Goal: Task Accomplishment & Management: Manage account settings

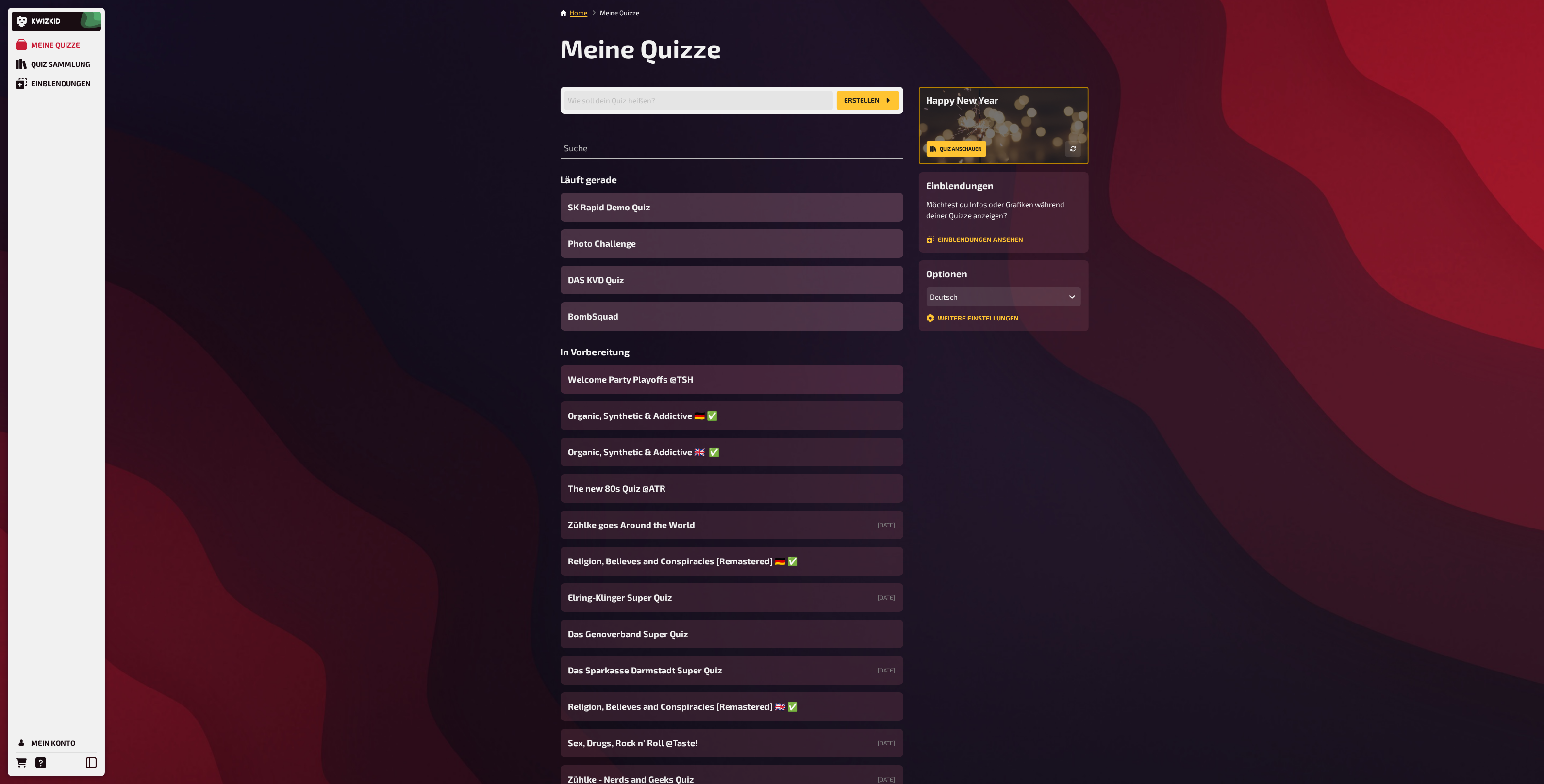
click at [707, 384] on div "Welcome Party Playoffs @TSH" at bounding box center [732, 379] width 343 height 28
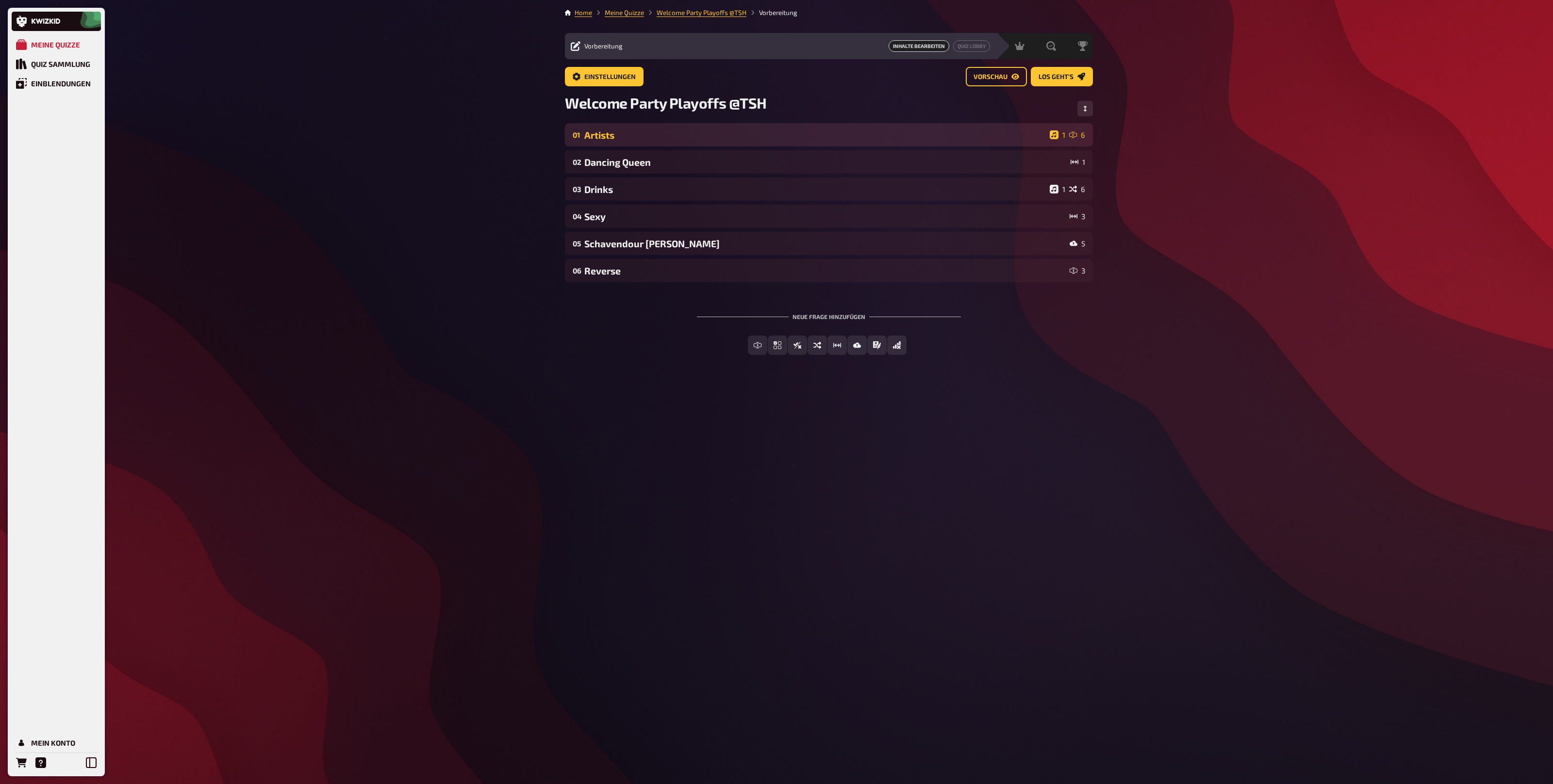
click at [690, 136] on div "Artists" at bounding box center [815, 135] width 462 height 11
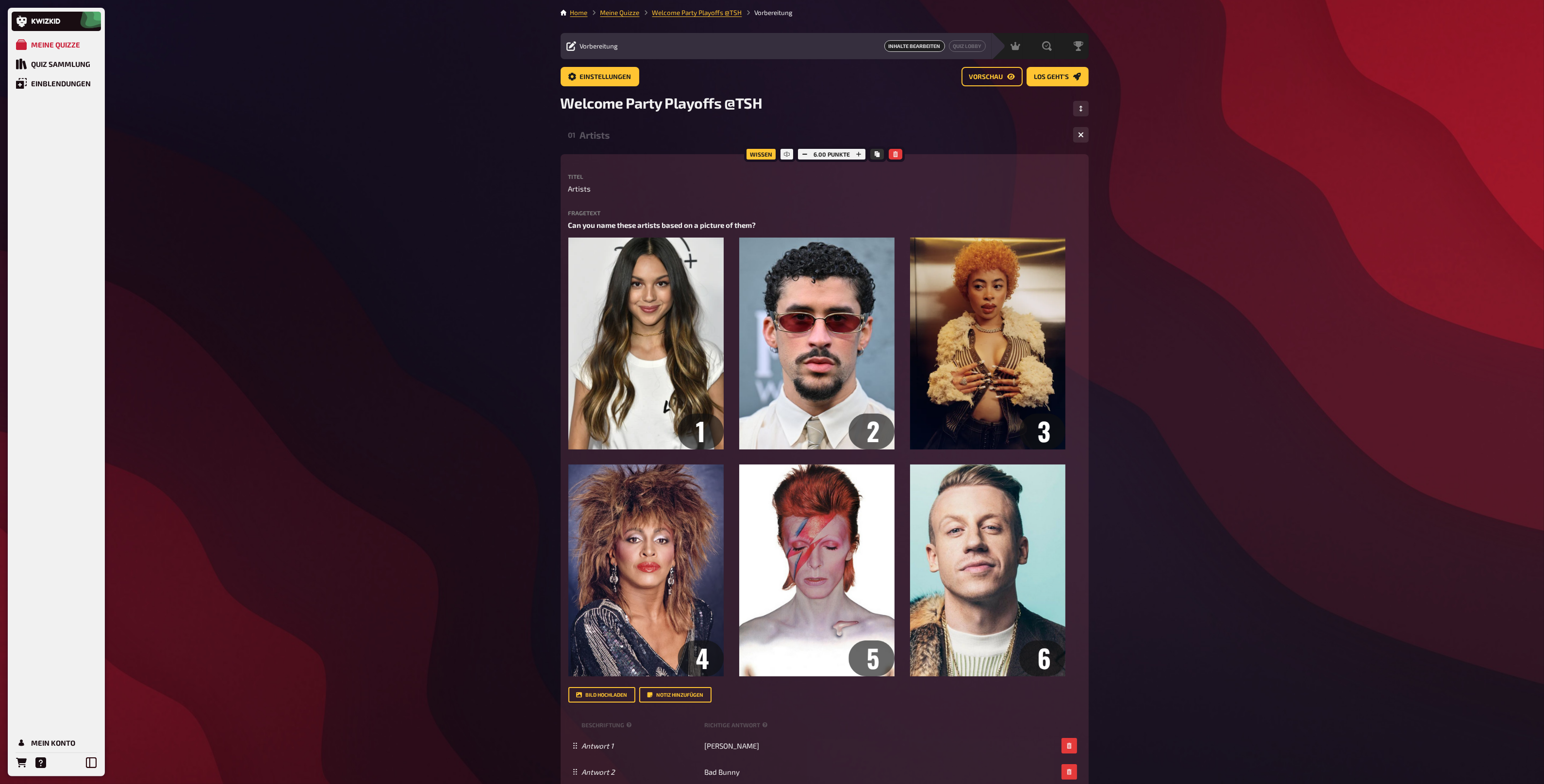
click at [625, 138] on div "Artists" at bounding box center [823, 135] width 485 height 11
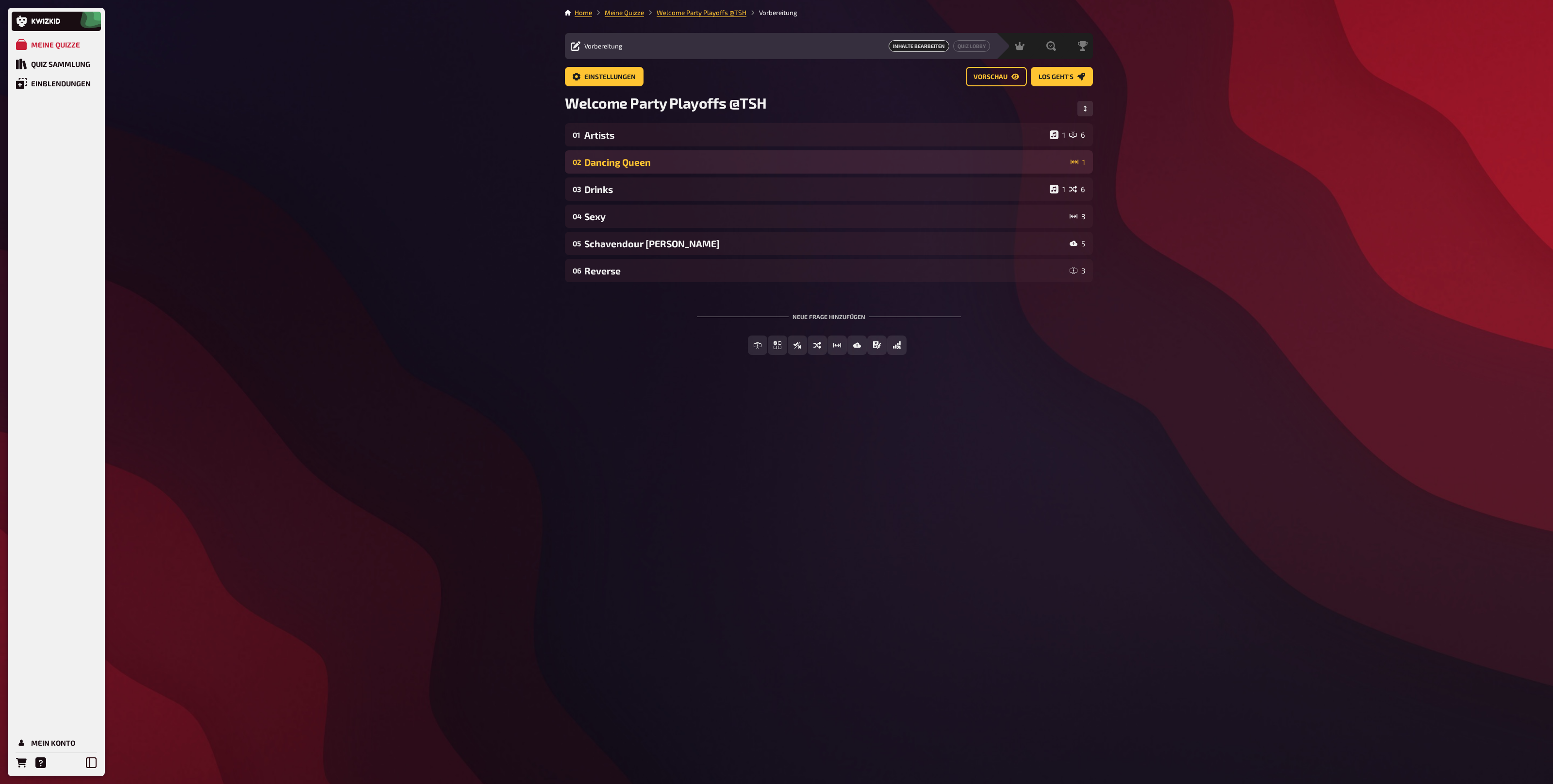
click at [625, 156] on div "Dancing Queen" at bounding box center [825, 162] width 483 height 11
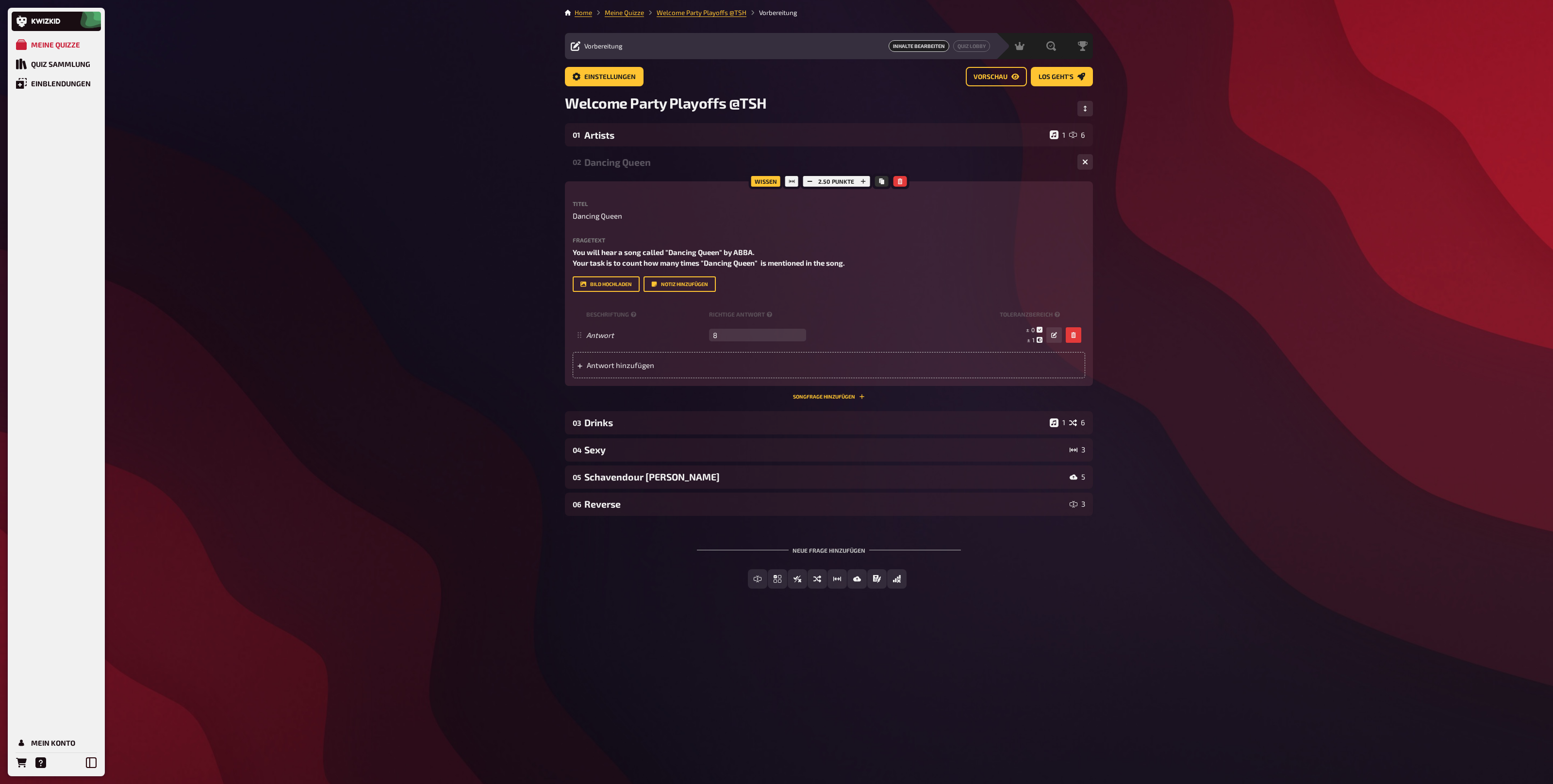
click at [625, 156] on div "Dancing Queen" at bounding box center [827, 162] width 485 height 11
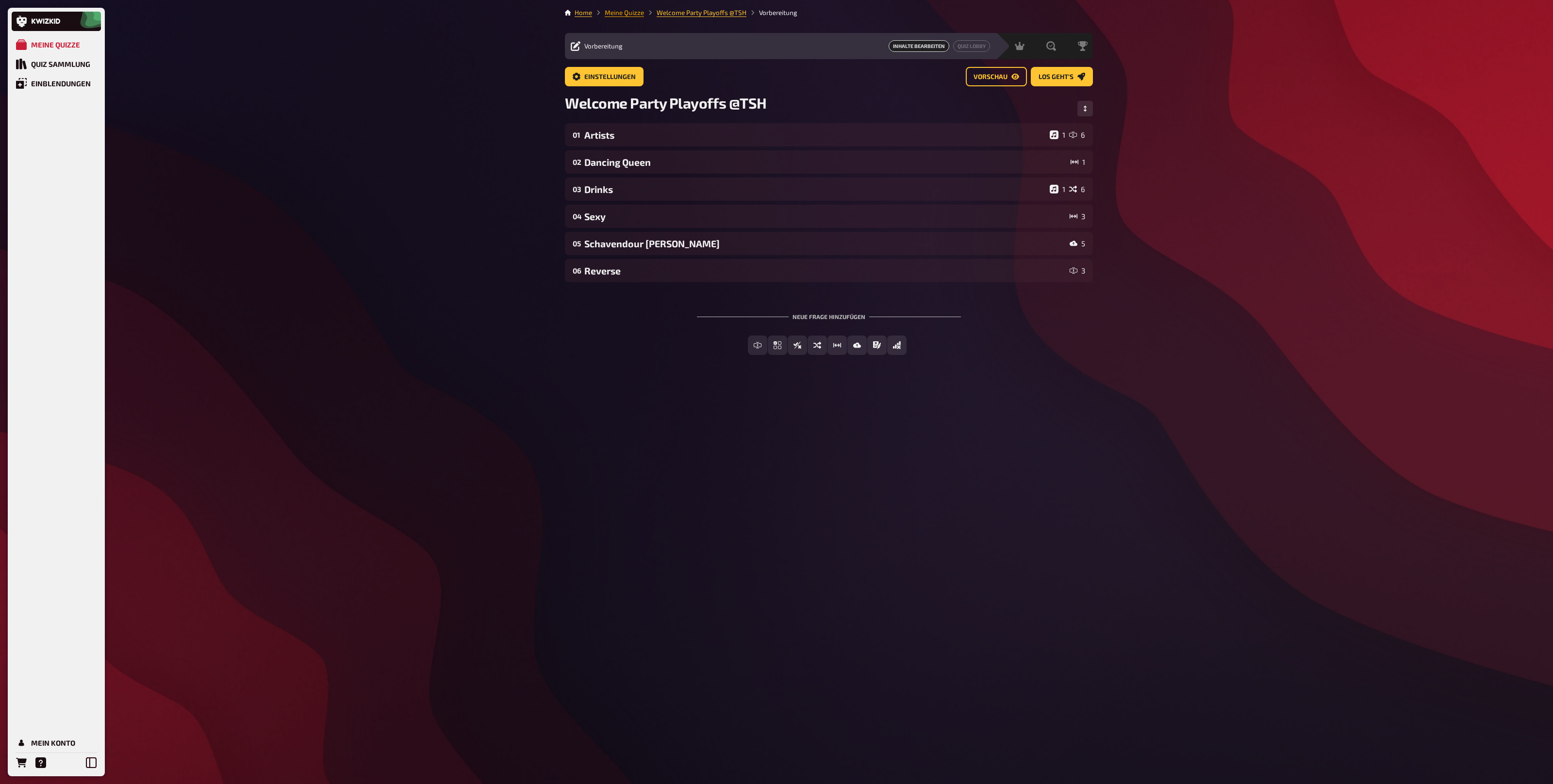
click at [634, 12] on link "Meine Quizze" at bounding box center [624, 12] width 39 height 8
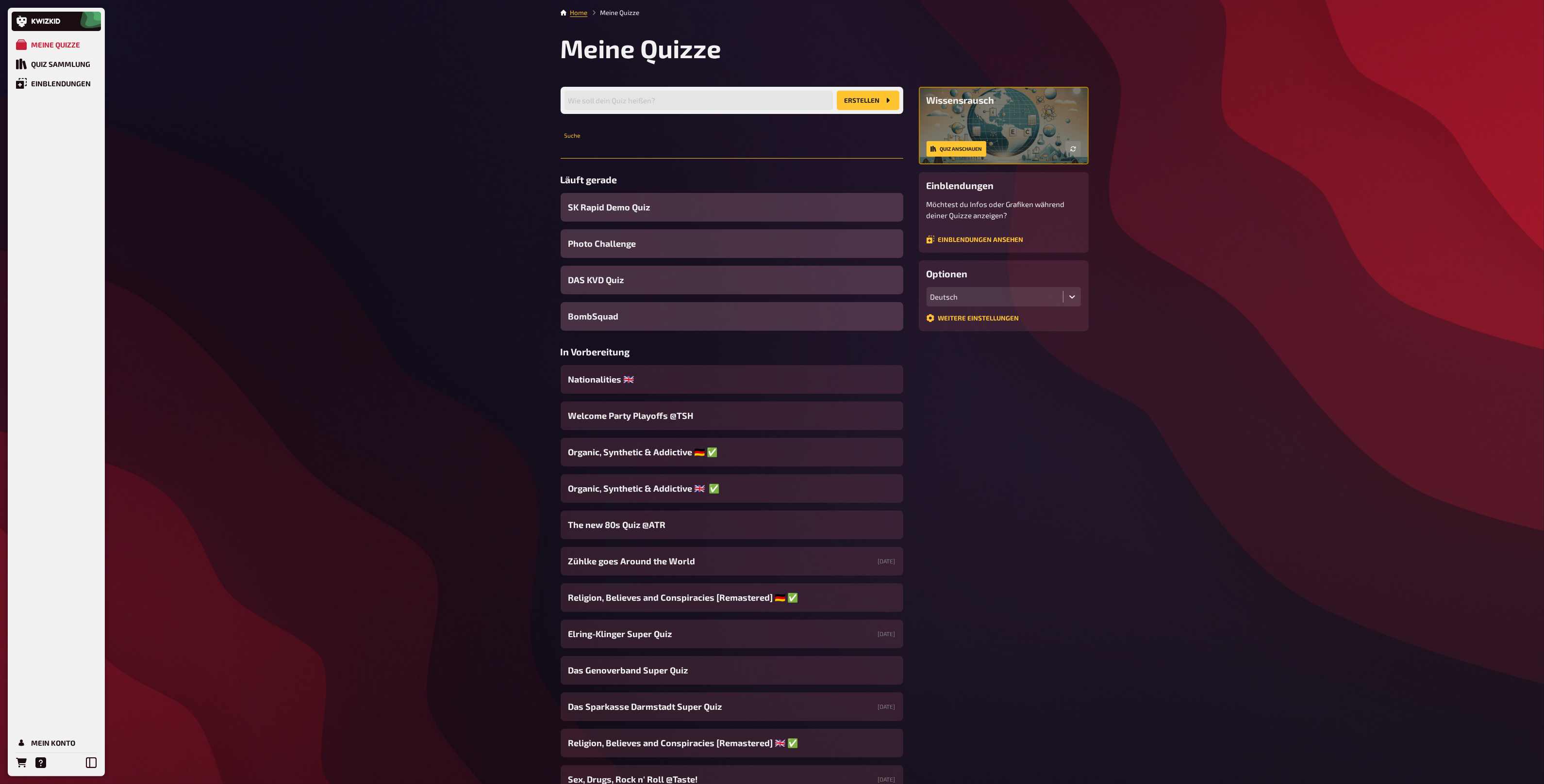
click at [624, 139] on input "text" at bounding box center [732, 149] width 343 height 19
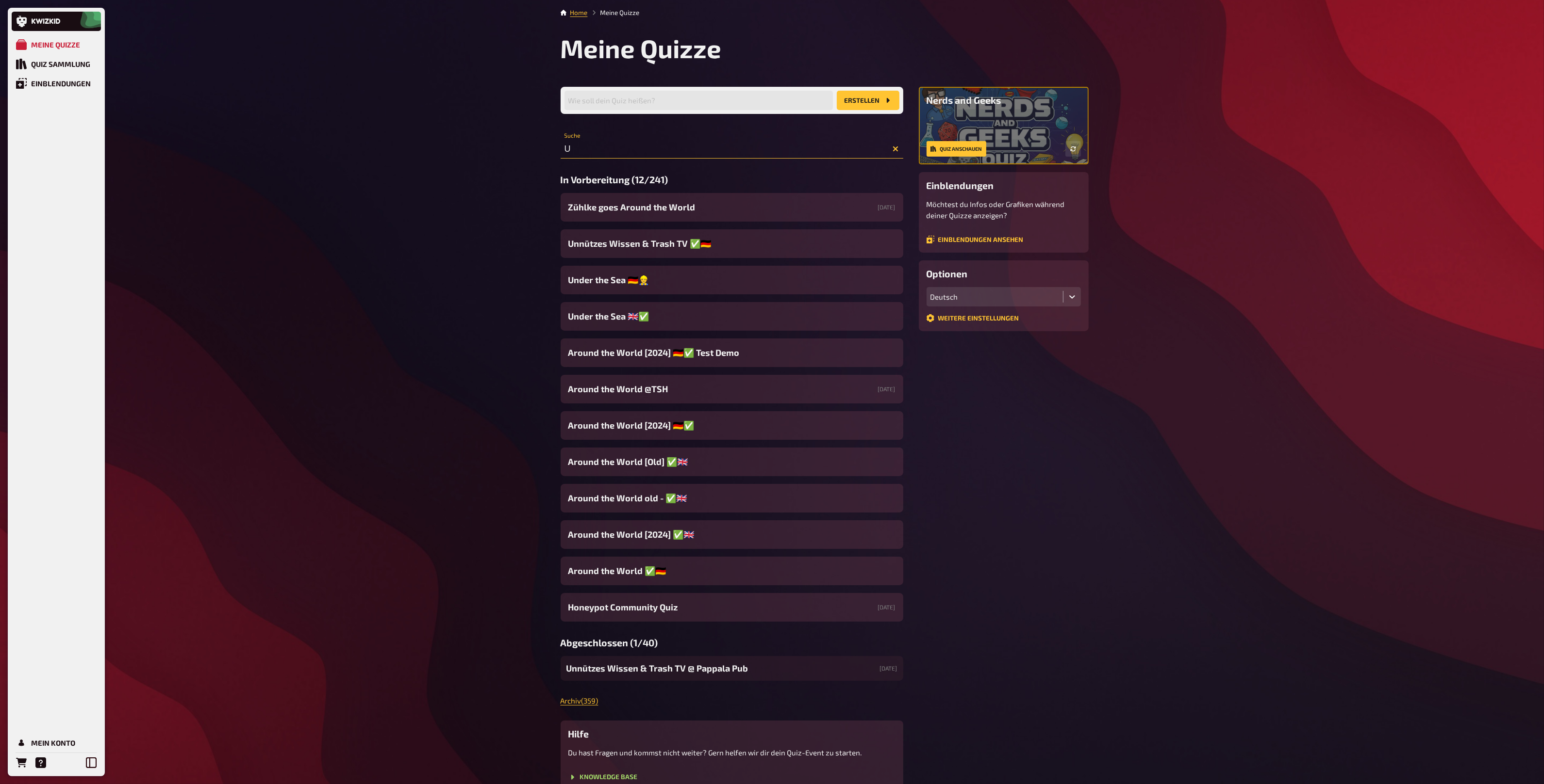
type input "U"
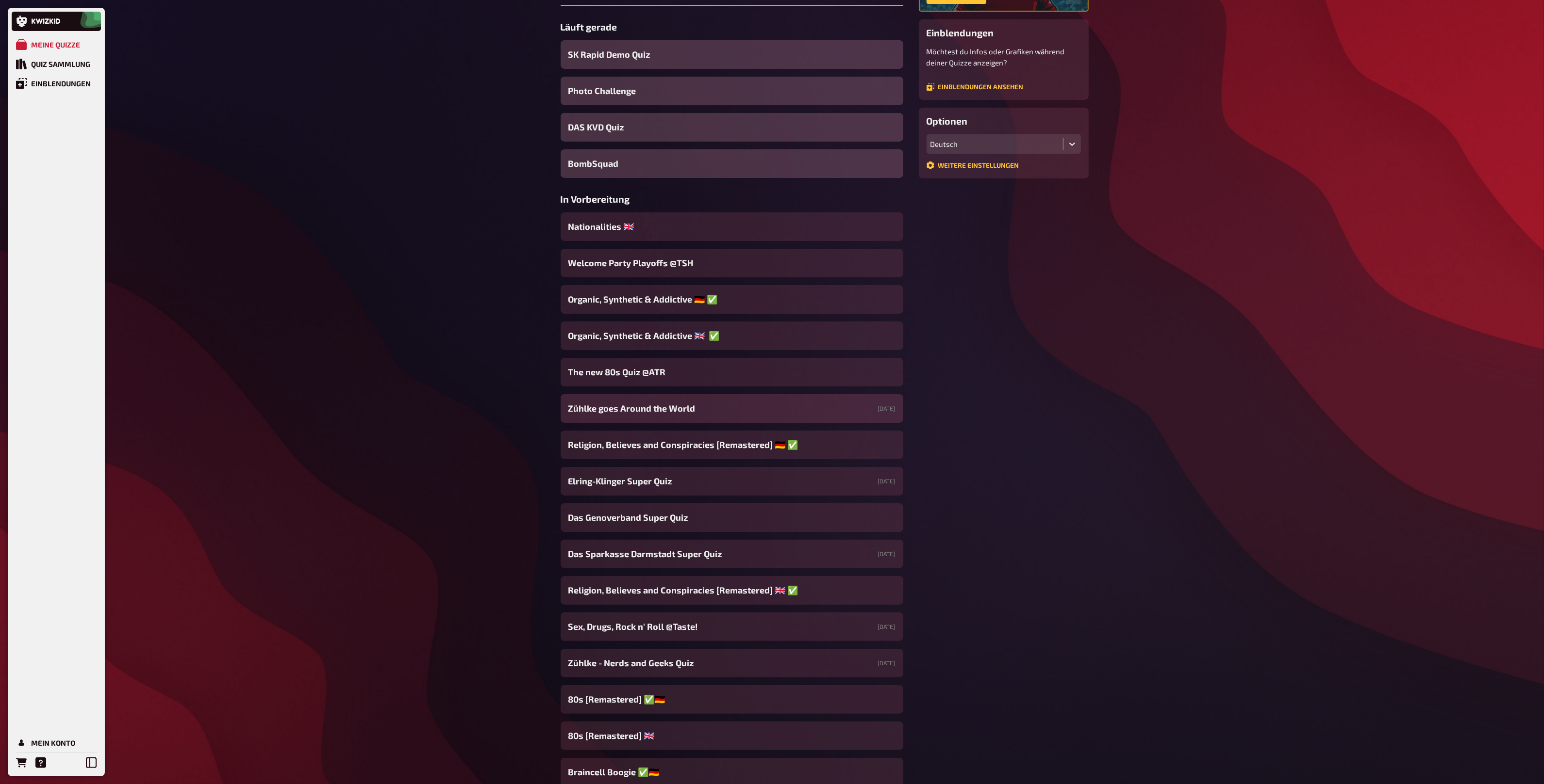
scroll to position [154, 0]
click at [695, 410] on div "[PERSON_NAME] goes Around the World [DATE]" at bounding box center [732, 407] width 343 height 28
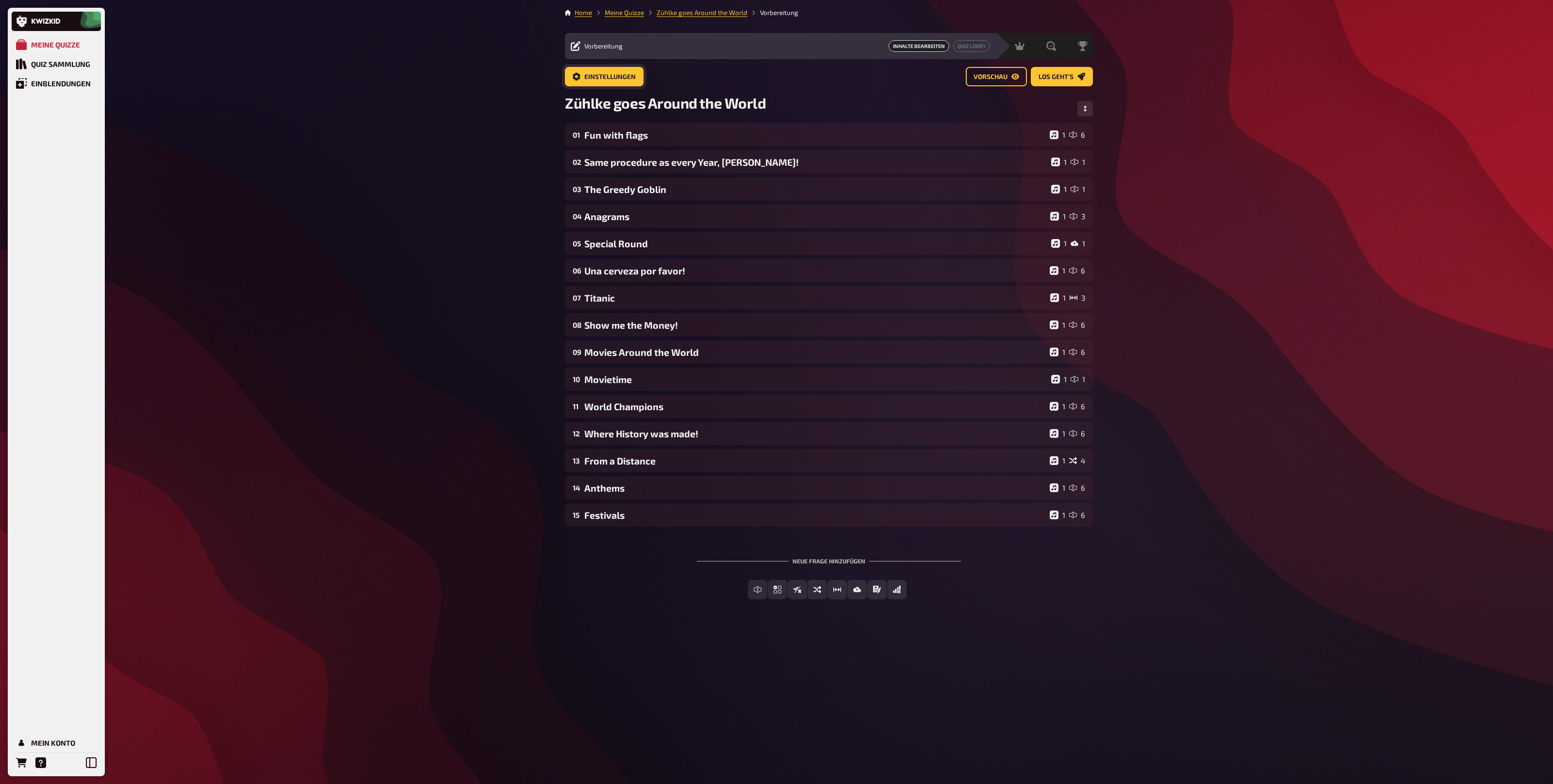
click at [589, 80] on span "Einstellungen" at bounding box center [610, 78] width 51 height 7
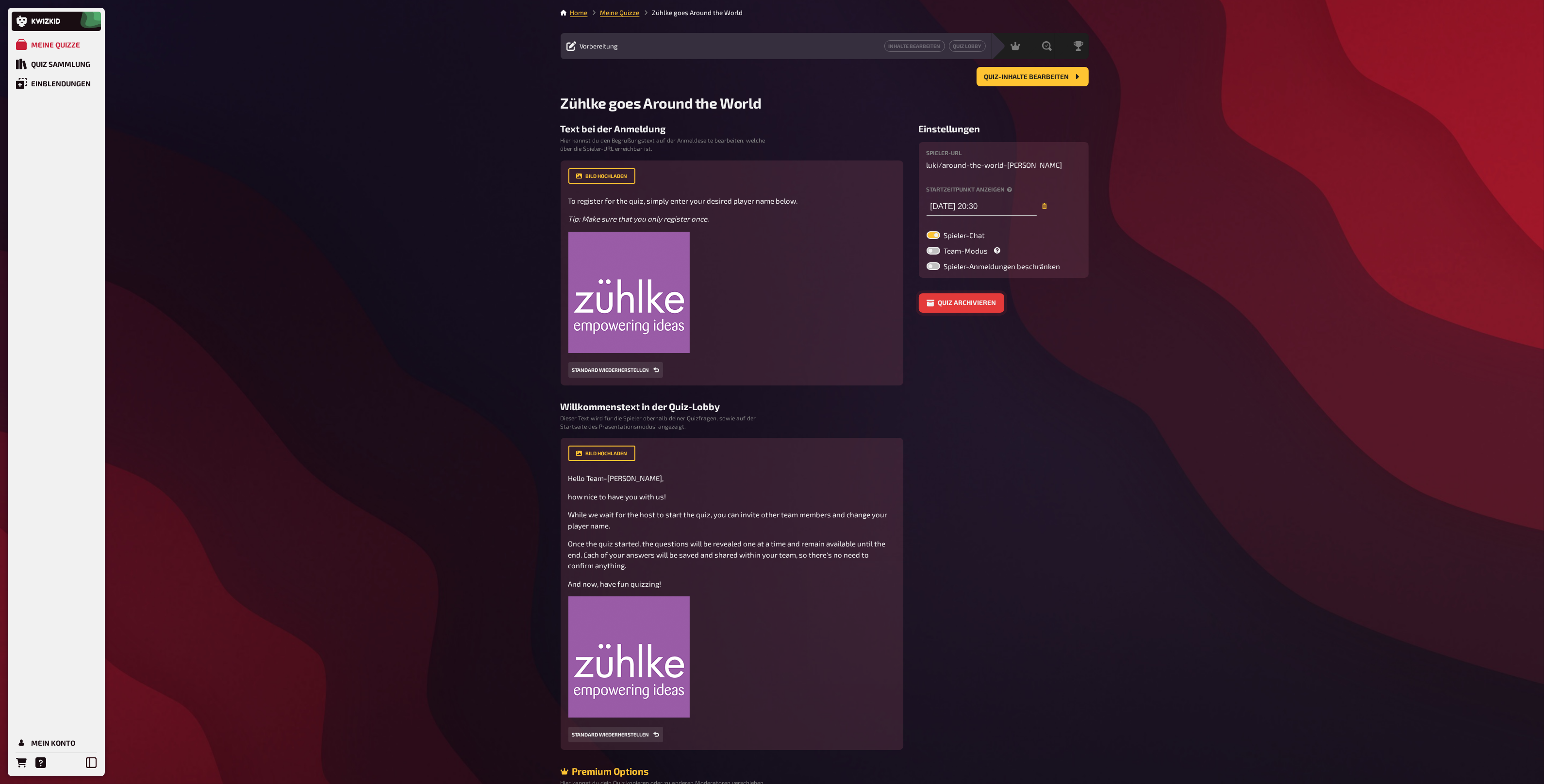
click at [956, 302] on button "Quiz archivieren" at bounding box center [961, 303] width 85 height 19
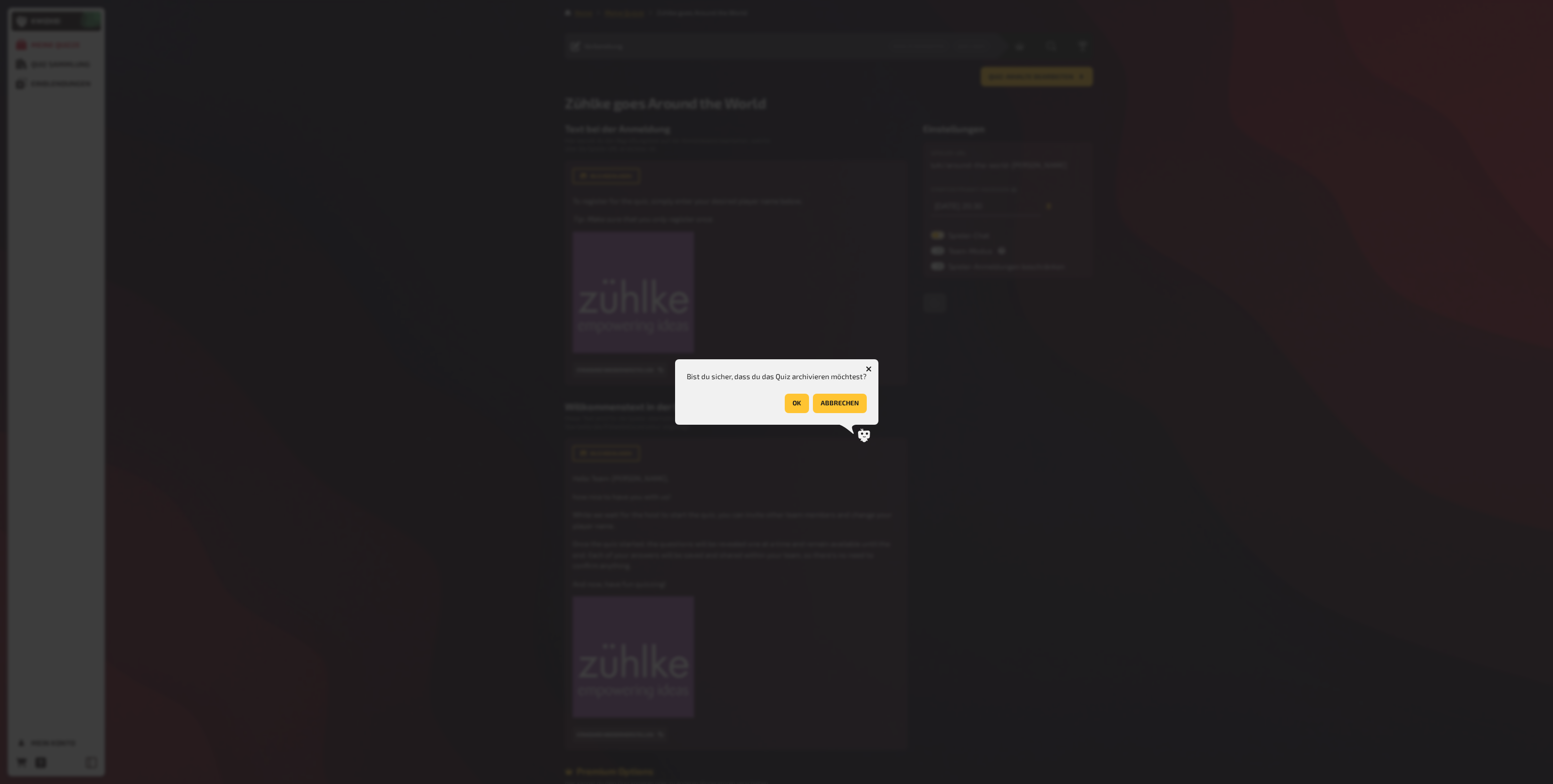
click at [790, 405] on button "OK" at bounding box center [796, 403] width 24 height 19
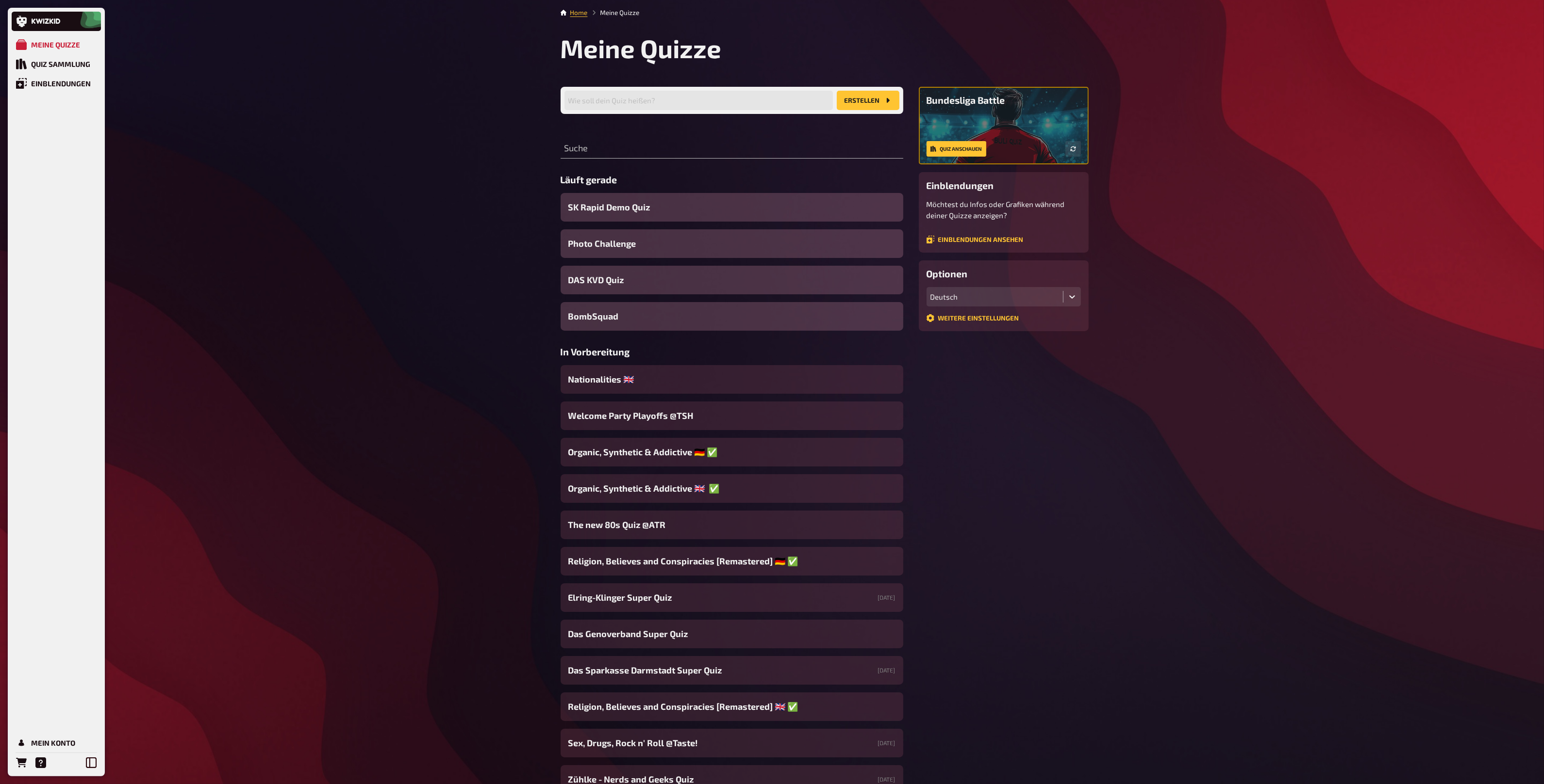
click at [577, 17] on li "Home" at bounding box center [579, 12] width 17 height 10
click at [578, 15] on link "Home" at bounding box center [579, 12] width 17 height 8
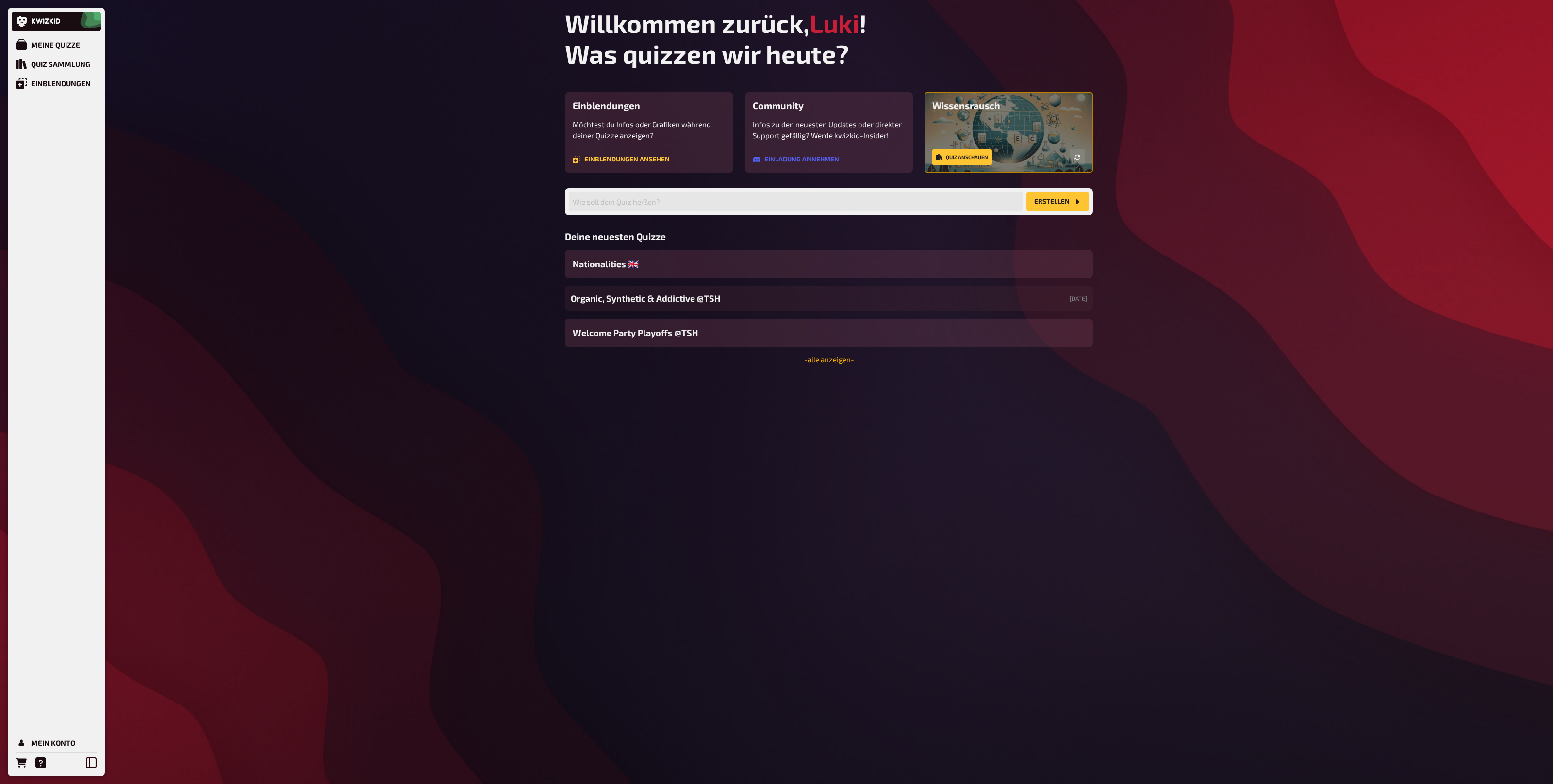
click at [832, 361] on link "- alle anzeigen -" at bounding box center [829, 359] width 50 height 9
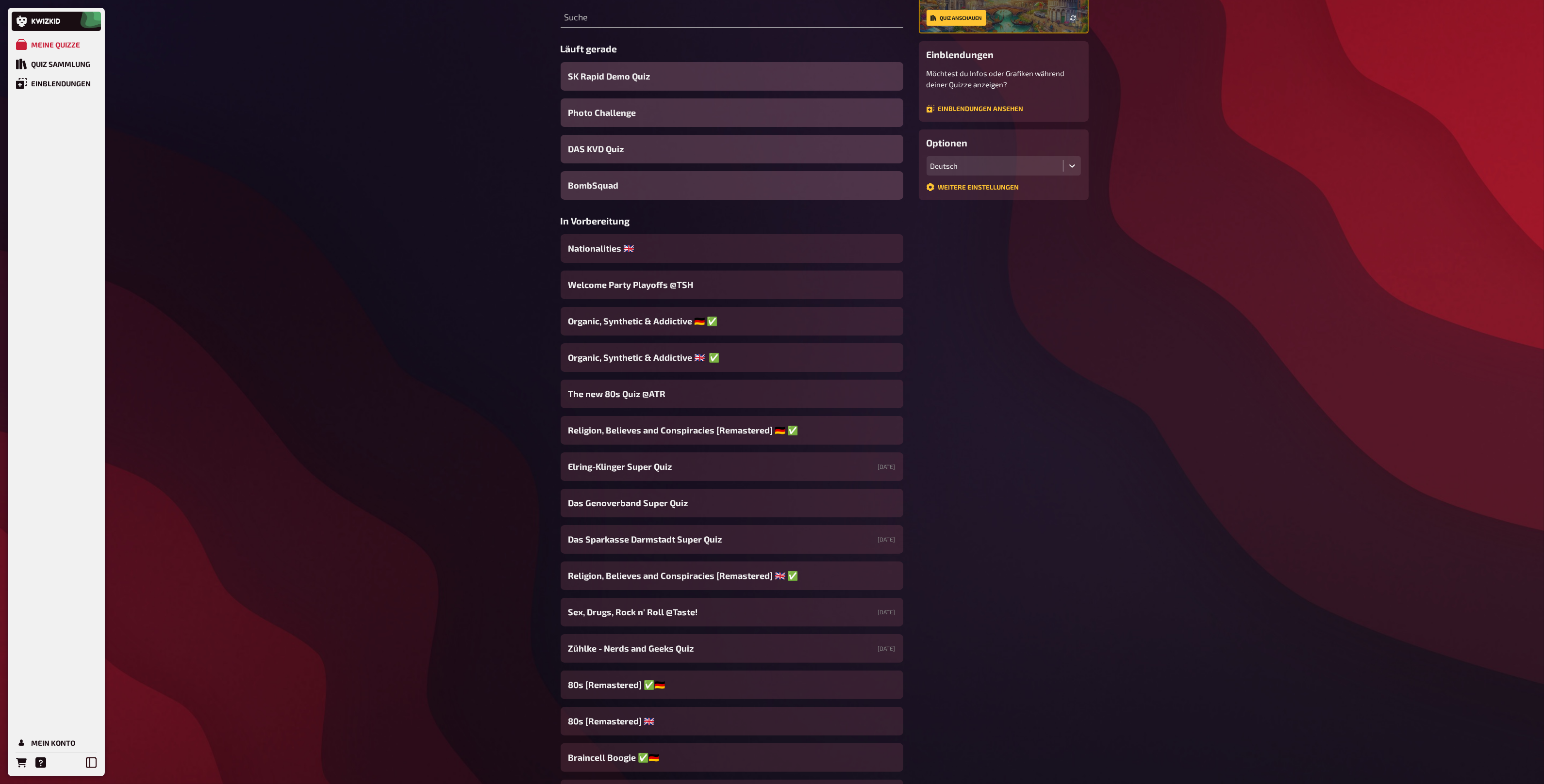
scroll to position [148, 0]
